Goal: Navigation & Orientation: Find specific page/section

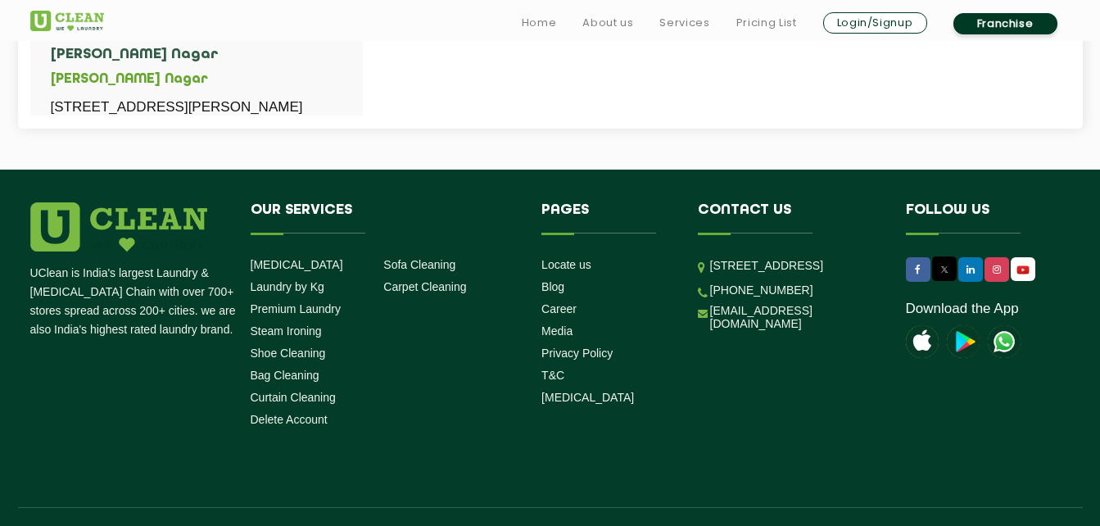
scroll to position [976, 0]
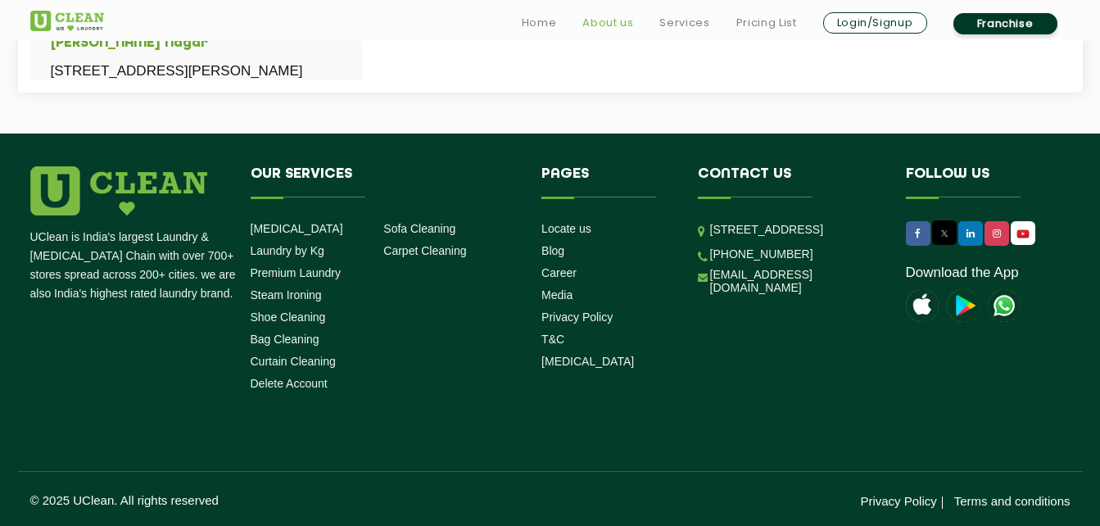
click at [617, 26] on link "About us" at bounding box center [607, 23] width 51 height 20
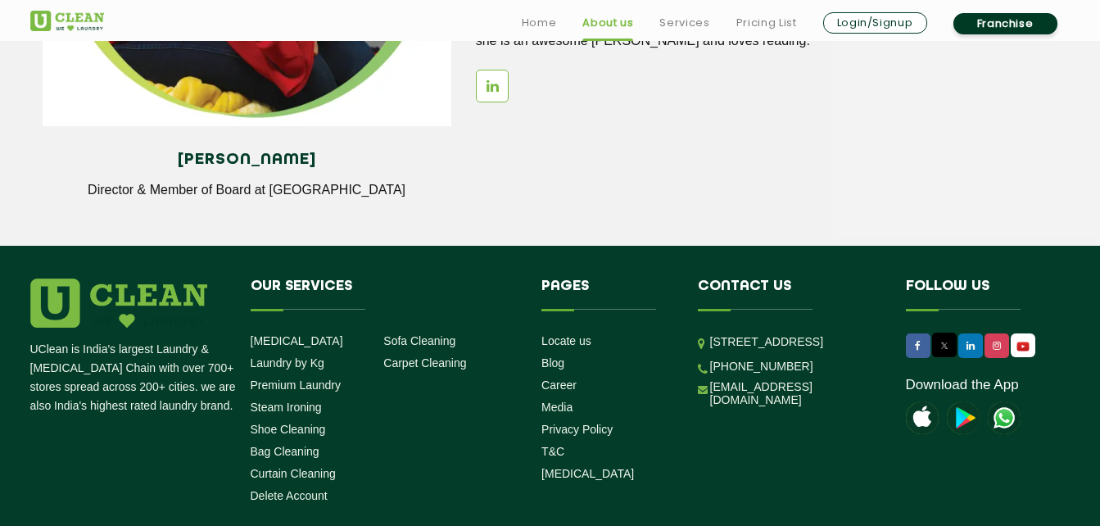
scroll to position [2294, 0]
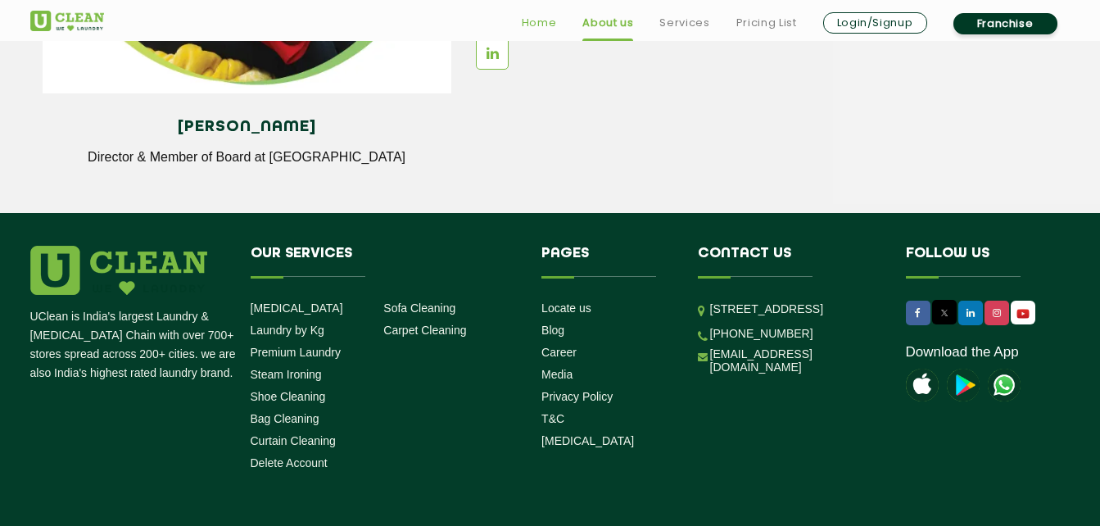
click at [530, 23] on link "Home" at bounding box center [539, 23] width 35 height 20
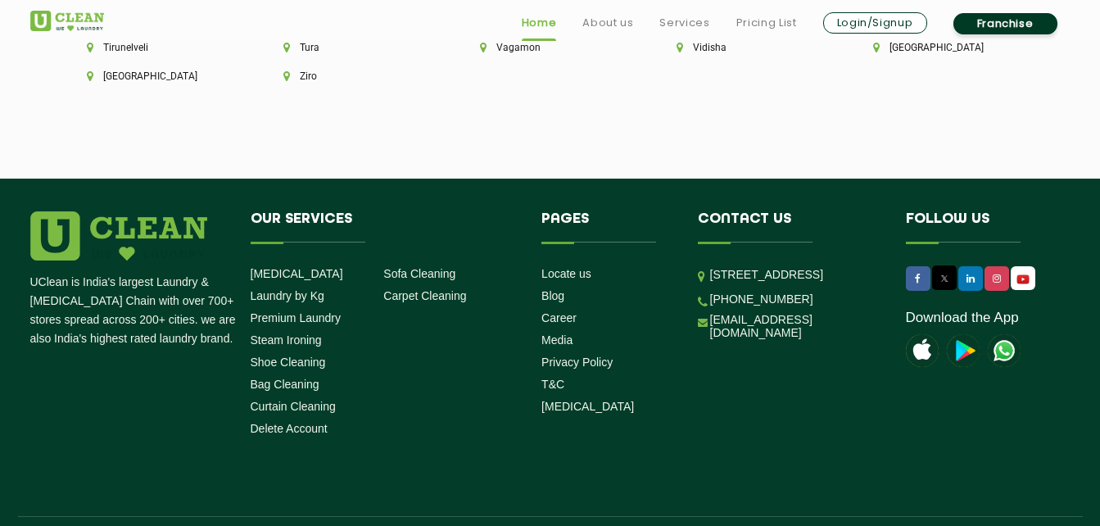
scroll to position [4650, 0]
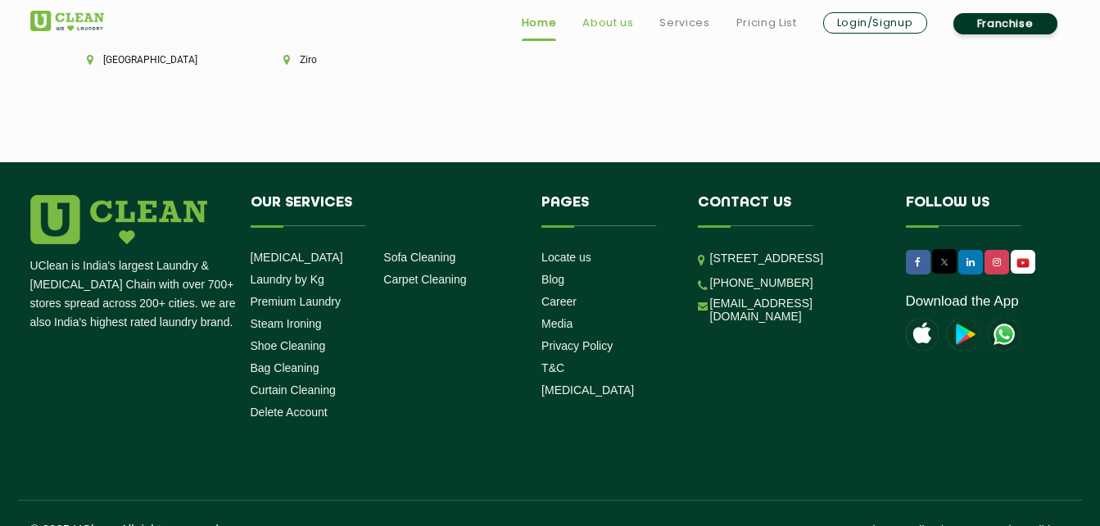
click at [619, 25] on link "About us" at bounding box center [607, 23] width 51 height 20
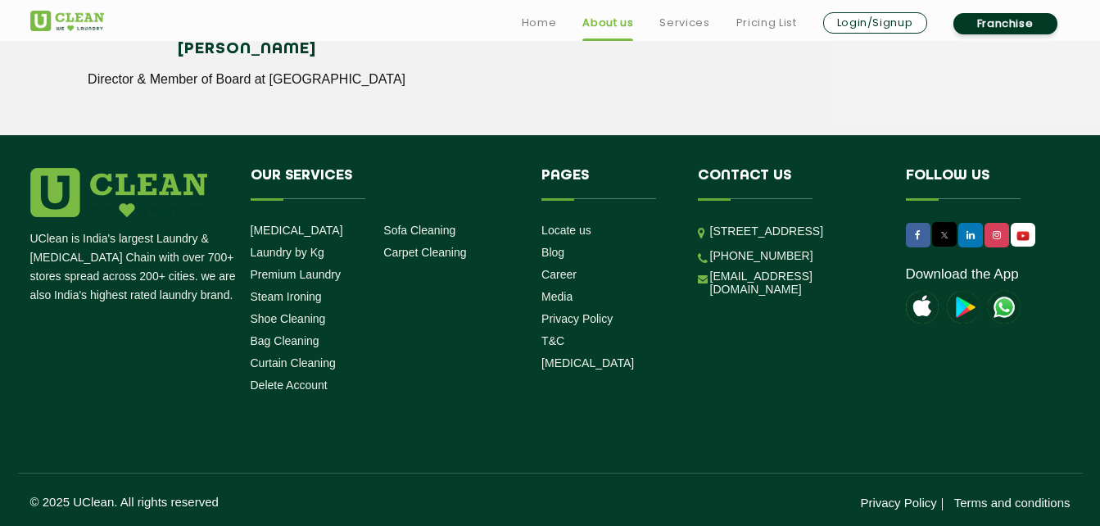
scroll to position [2373, 0]
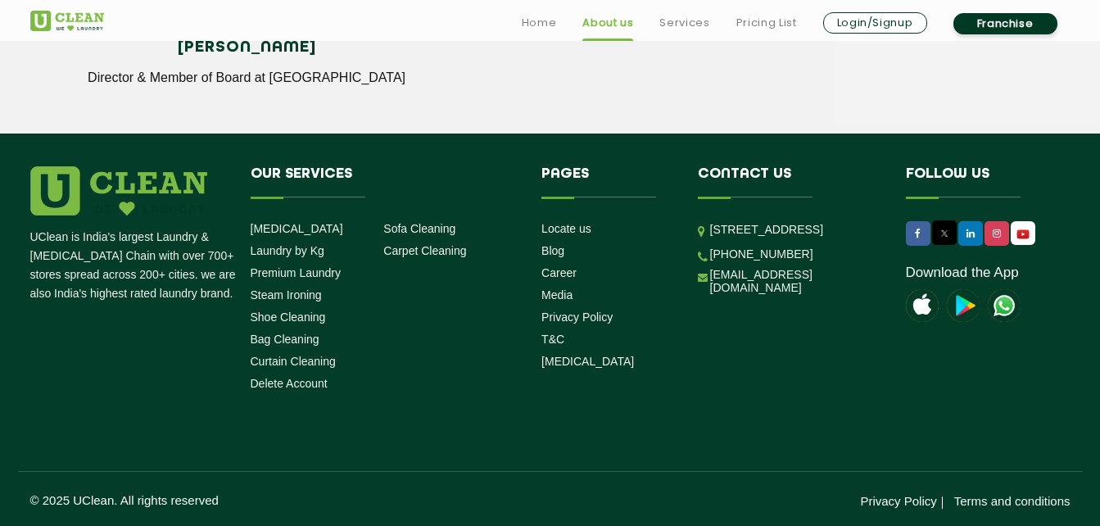
click at [602, 24] on link "About us" at bounding box center [607, 23] width 51 height 20
click at [605, 18] on link "About us" at bounding box center [607, 23] width 51 height 20
click at [542, 22] on link "Home" at bounding box center [539, 23] width 35 height 20
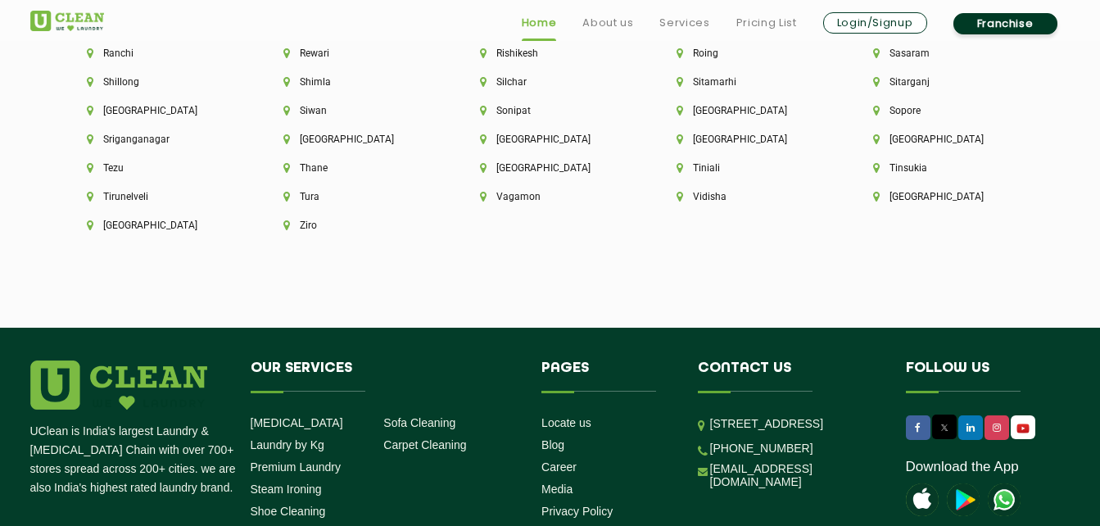
scroll to position [4650, 0]
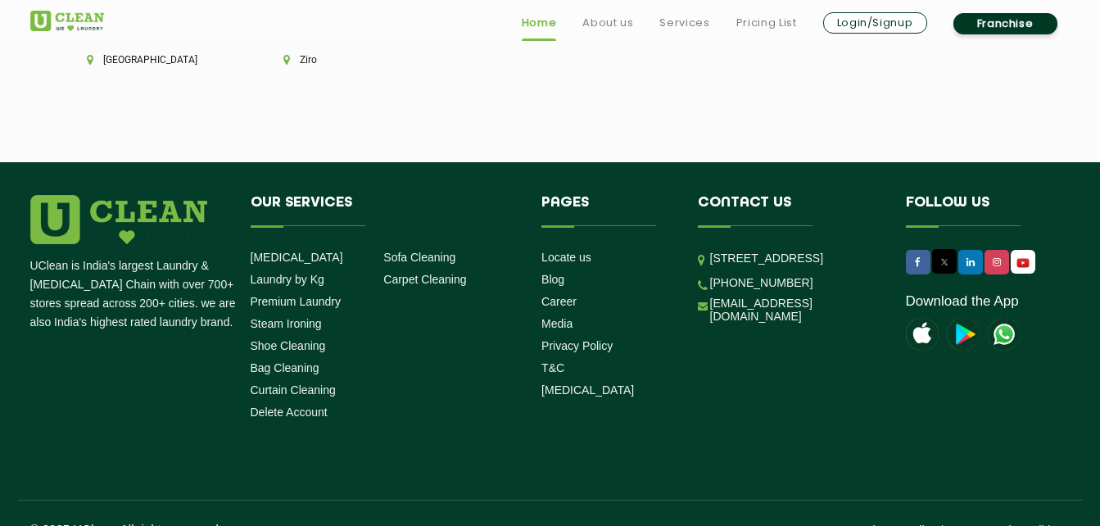
click at [546, 20] on link "Home" at bounding box center [539, 23] width 35 height 20
click at [611, 23] on link "About us" at bounding box center [607, 23] width 51 height 20
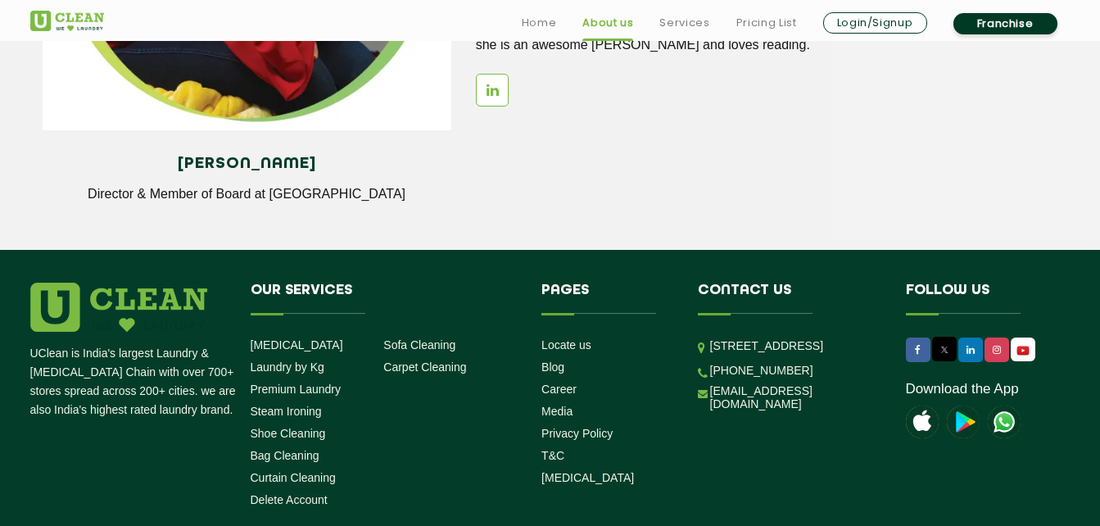
scroll to position [2276, 0]
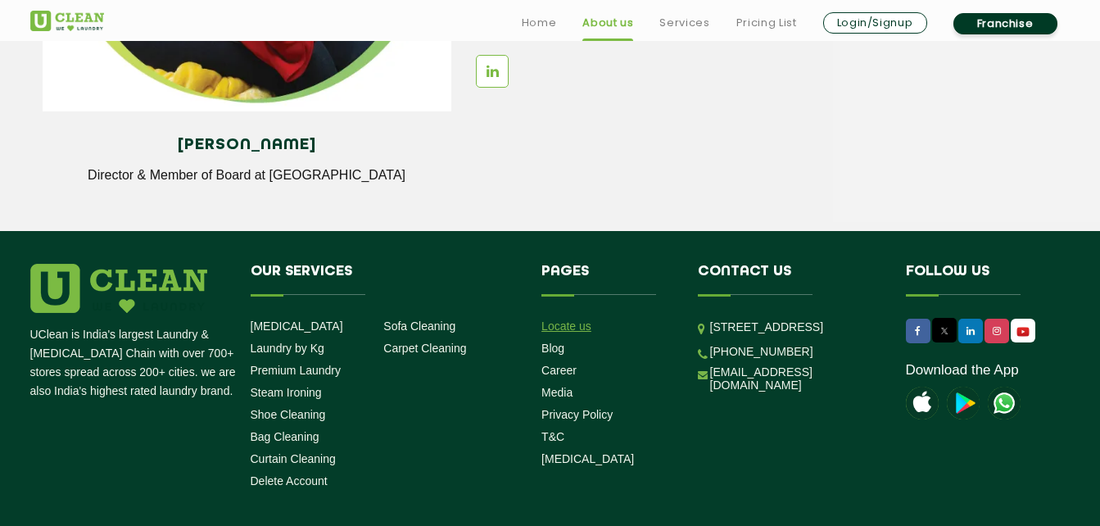
click at [559, 325] on link "Locate us" at bounding box center [567, 325] width 50 height 13
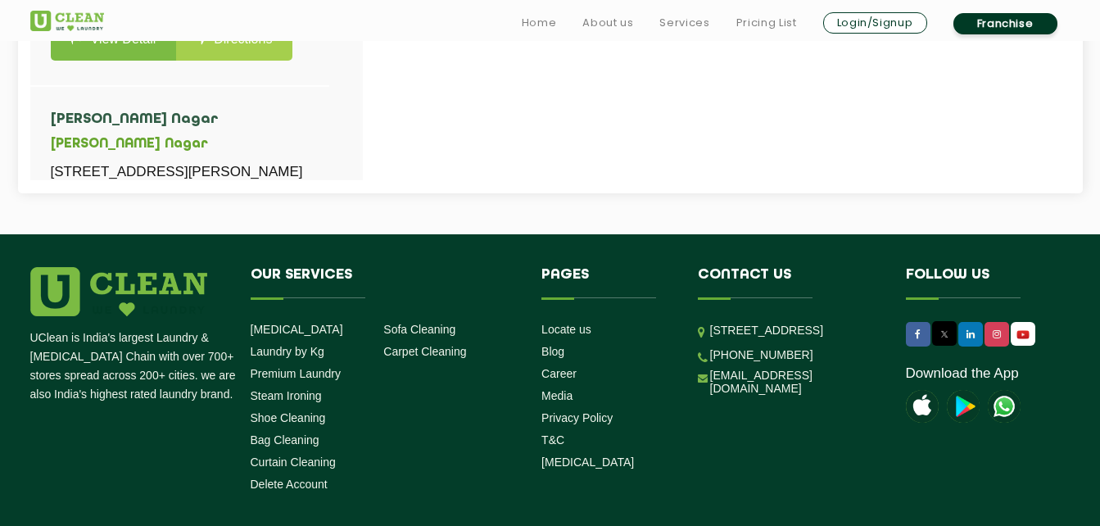
scroll to position [877, 0]
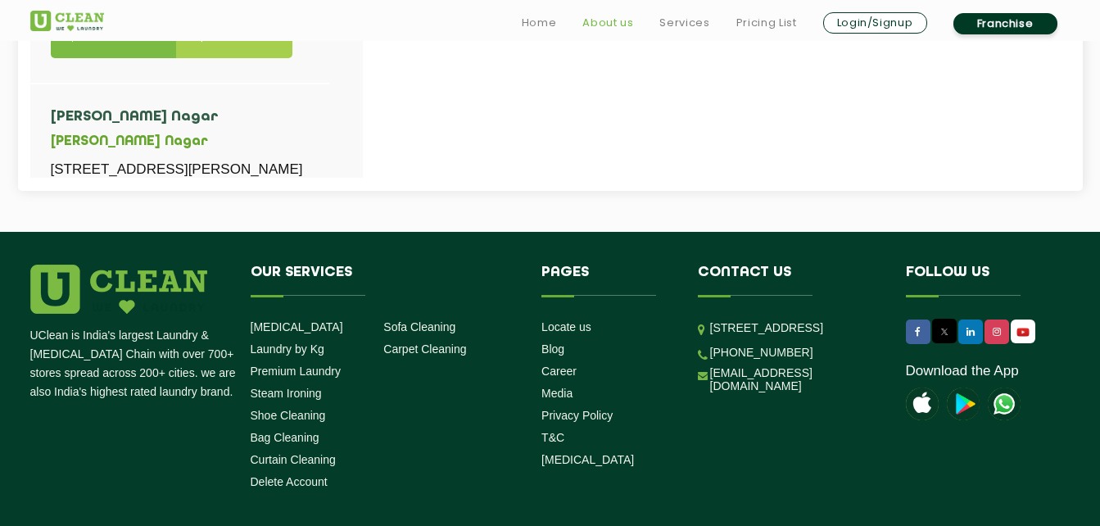
click at [621, 23] on link "About us" at bounding box center [607, 23] width 51 height 20
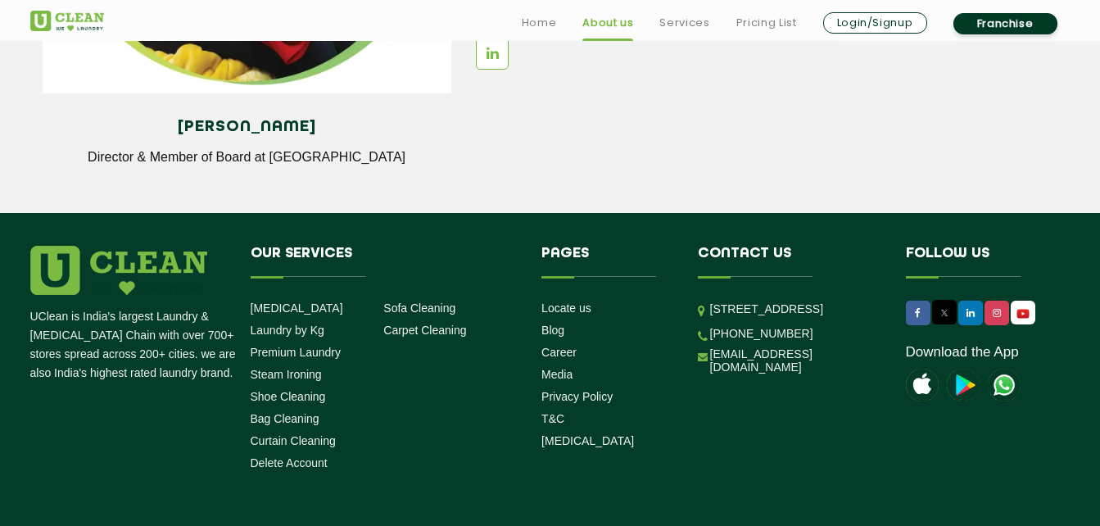
scroll to position [2308, 0]
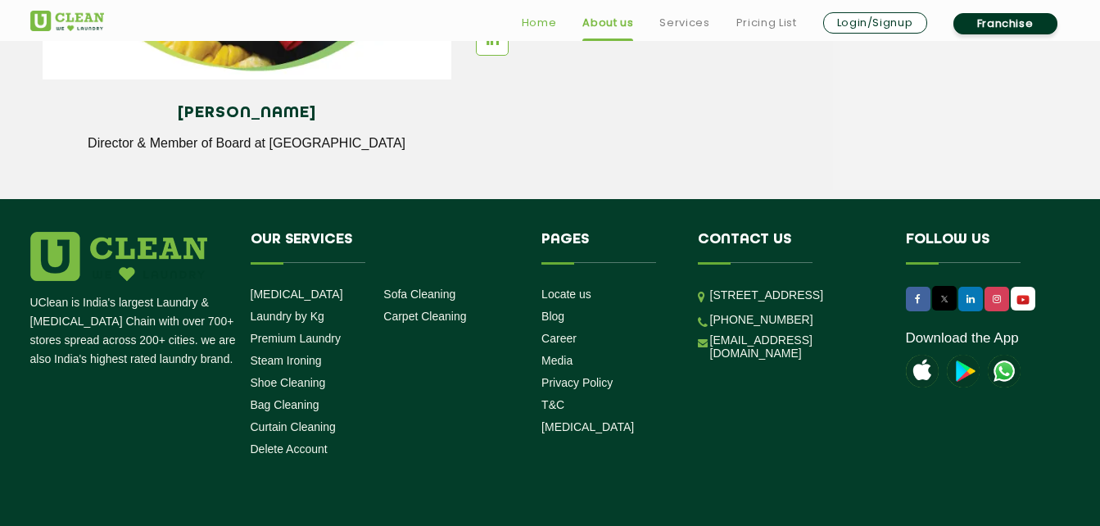
click at [545, 27] on link "Home" at bounding box center [539, 23] width 35 height 20
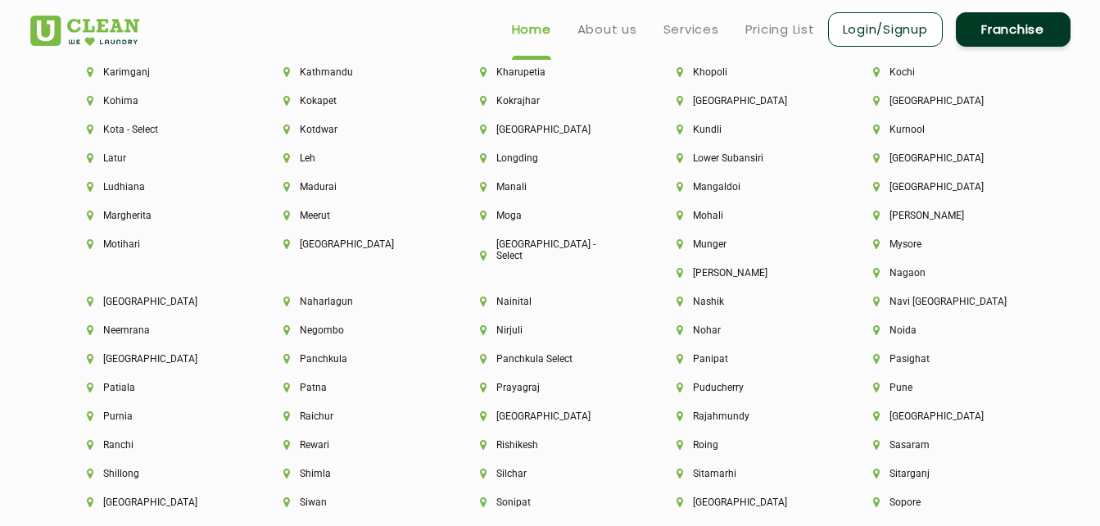
scroll to position [4060, 0]
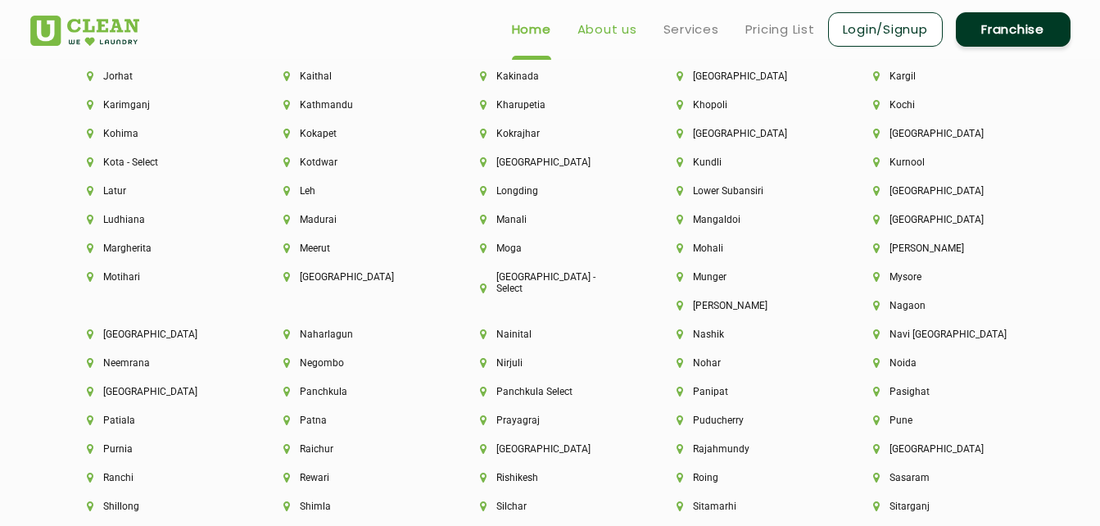
click at [607, 29] on link "About us" at bounding box center [608, 30] width 60 height 20
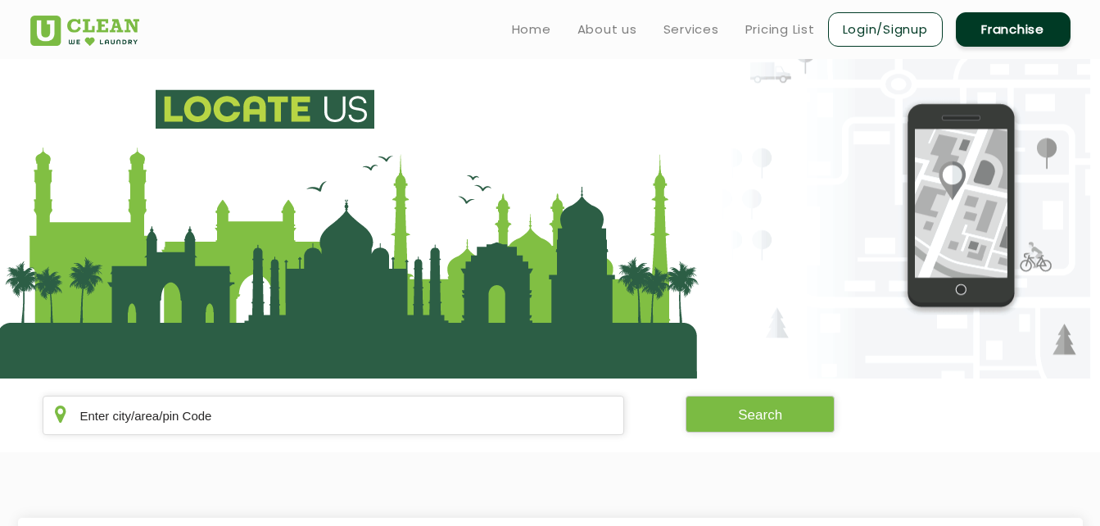
drag, startPoint x: 1099, startPoint y: 89, endPoint x: 1110, endPoint y: 93, distance: 11.1
click at [1099, 93] on html "Home About us Services Pricing List Login/Signup Franchise Home About us Franch…" at bounding box center [550, 263] width 1100 height 526
click at [596, 32] on link "About us" at bounding box center [608, 30] width 60 height 20
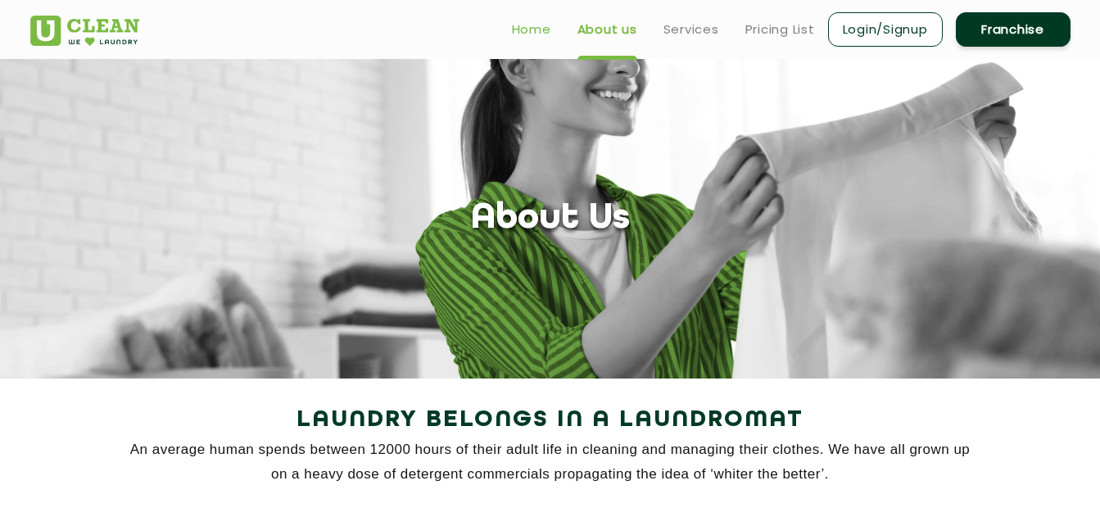
click at [534, 26] on link "Home" at bounding box center [531, 30] width 39 height 20
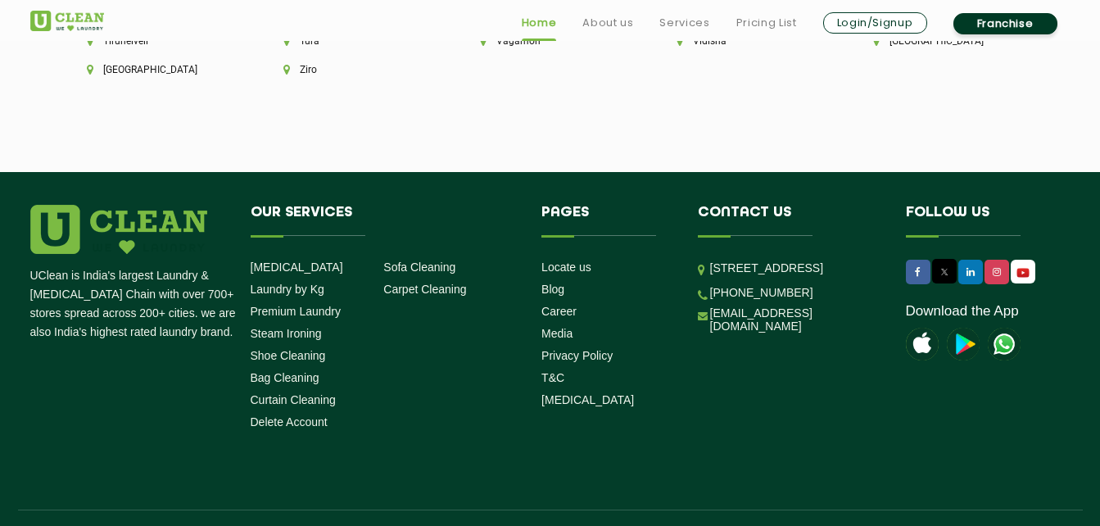
scroll to position [4650, 0]
